Goal: Task Accomplishment & Management: Manage account settings

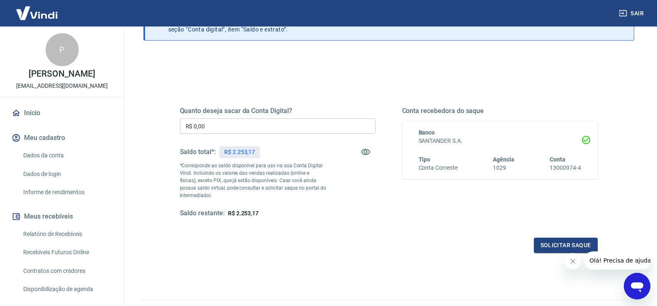
scroll to position [41, 0]
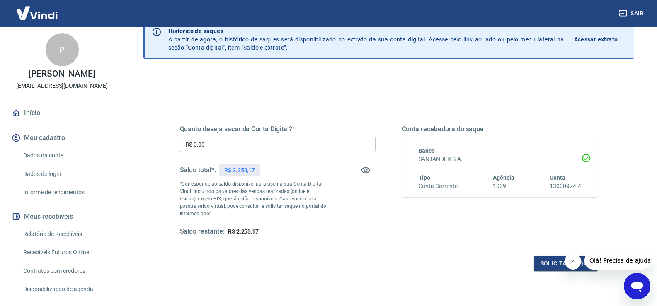
click at [209, 142] on input "R$ 0,00" at bounding box center [278, 144] width 196 height 15
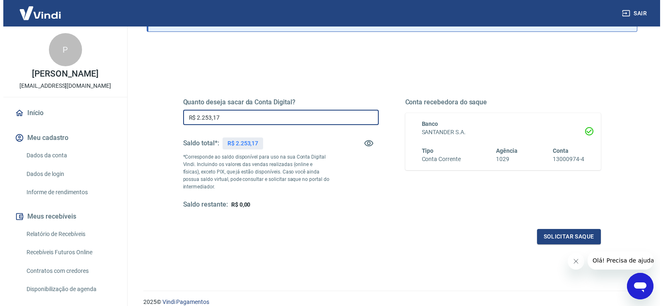
scroll to position [83, 0]
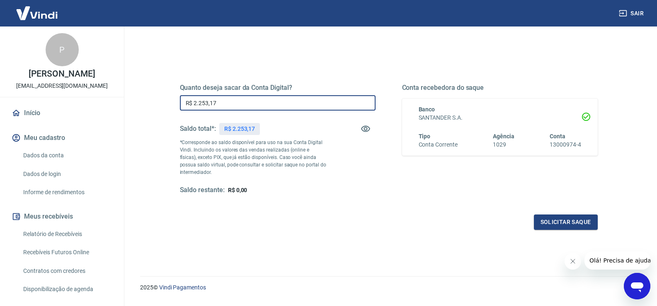
type input "R$ 2.253,17"
click at [565, 263] on button "Fechar mensagem da empresa" at bounding box center [572, 261] width 17 height 17
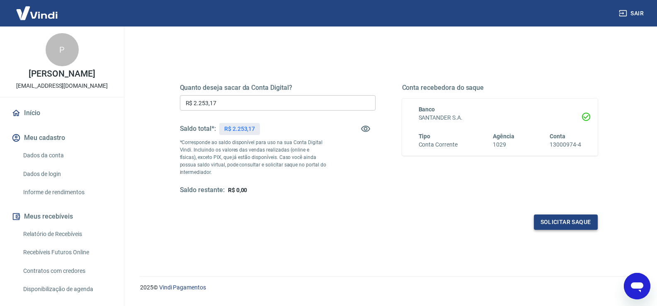
click at [567, 225] on button "Solicitar saque" at bounding box center [566, 222] width 64 height 15
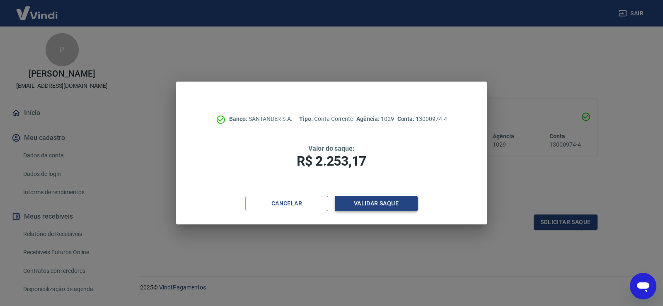
click at [389, 201] on button "Validar saque" at bounding box center [376, 203] width 83 height 15
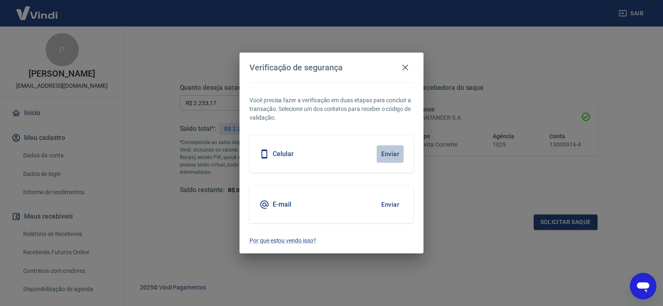
click at [391, 154] on button "Enviar" at bounding box center [390, 153] width 27 height 17
click at [393, 152] on button "Enviar" at bounding box center [390, 153] width 27 height 17
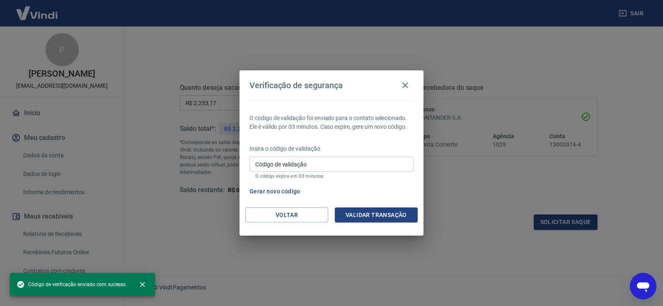
click at [313, 165] on input "Código de validação" at bounding box center [331, 164] width 164 height 15
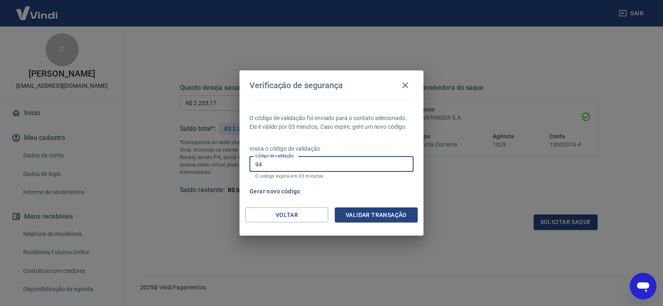
type input "9"
type input "949632"
click at [382, 214] on button "Validar transação" at bounding box center [376, 215] width 83 height 15
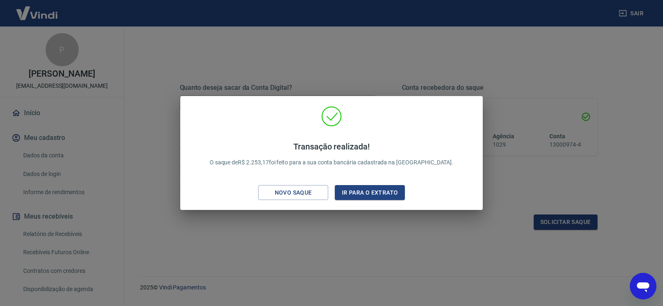
click at [314, 234] on div "Transação realizada! O saque de R$ 2.253,17 foi feito para a sua conta bancária…" at bounding box center [331, 153] width 663 height 306
